Goal: Task Accomplishment & Management: Use online tool/utility

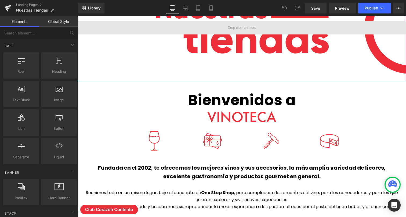
scroll to position [82, 0]
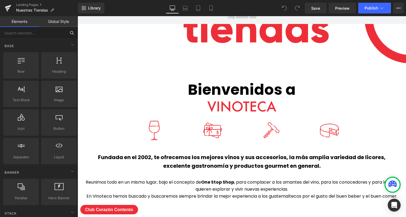
click at [49, 34] on input "text" at bounding box center [33, 33] width 66 height 12
type input "hero"
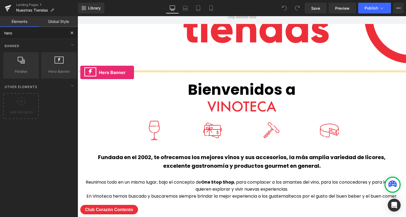
drag, startPoint x: 134, startPoint y: 85, endPoint x: 80, endPoint y: 72, distance: 55.1
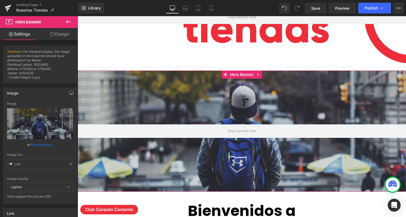
click at [199, 148] on div at bounding box center [242, 130] width 329 height 121
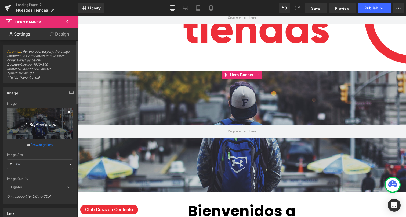
click at [47, 132] on link "Replace Image" at bounding box center [40, 123] width 66 height 31
type input "C:\fakepath\HORARIO_15_AGOSTO_2025_WEB.jpg"
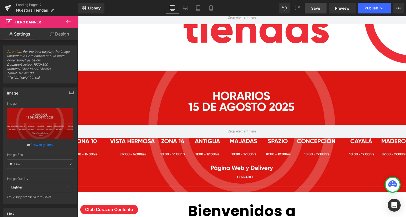
click at [321, 5] on link "Save" at bounding box center [316, 8] width 22 height 11
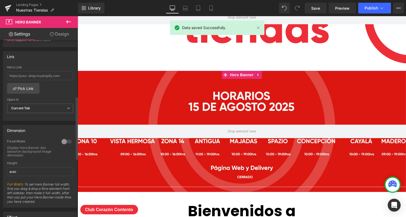
scroll to position [158, 0]
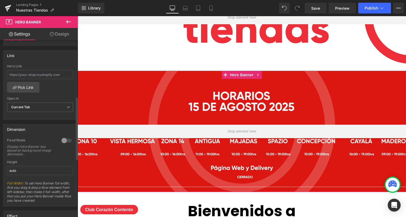
click at [63, 140] on div at bounding box center [66, 140] width 13 height 9
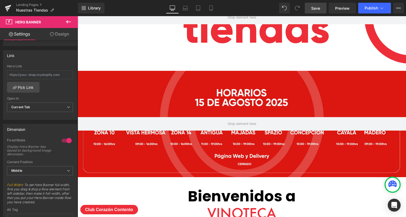
click at [314, 10] on span "Save" at bounding box center [315, 8] width 9 height 6
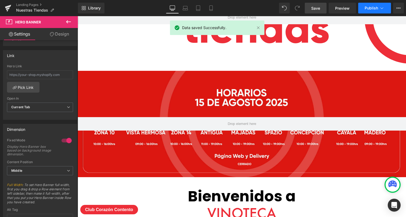
click at [376, 7] on span "Publish" at bounding box center [371, 8] width 13 height 4
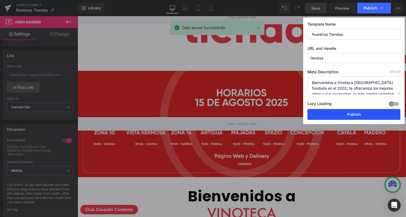
click at [354, 112] on button "Publish" at bounding box center [354, 114] width 93 height 11
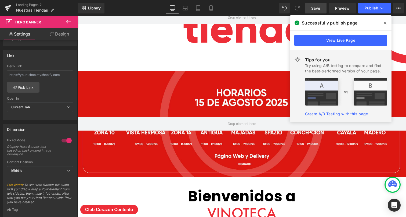
click at [385, 21] on icon at bounding box center [385, 23] width 3 height 4
